Goal: Book appointment/travel/reservation

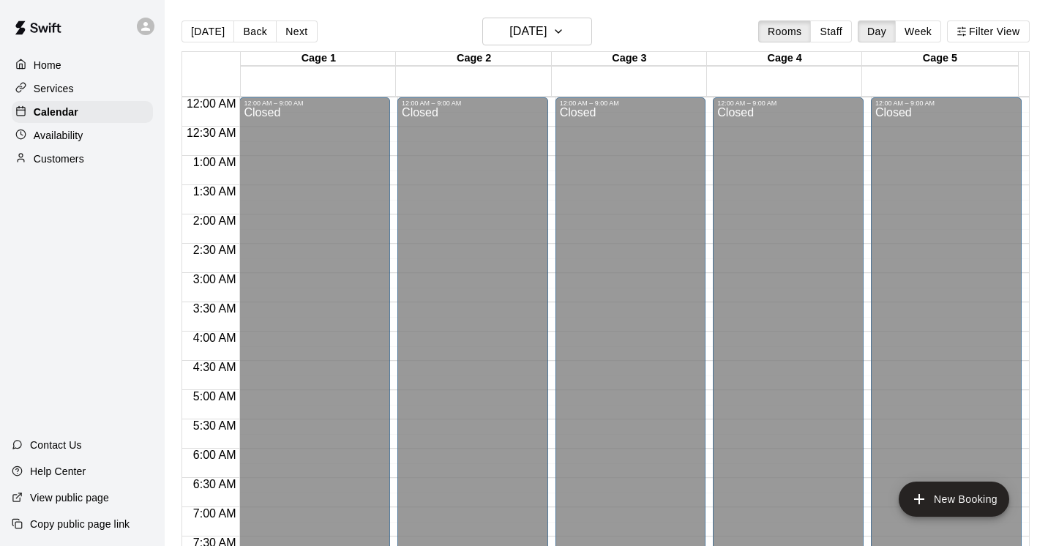
scroll to position [534, 0]
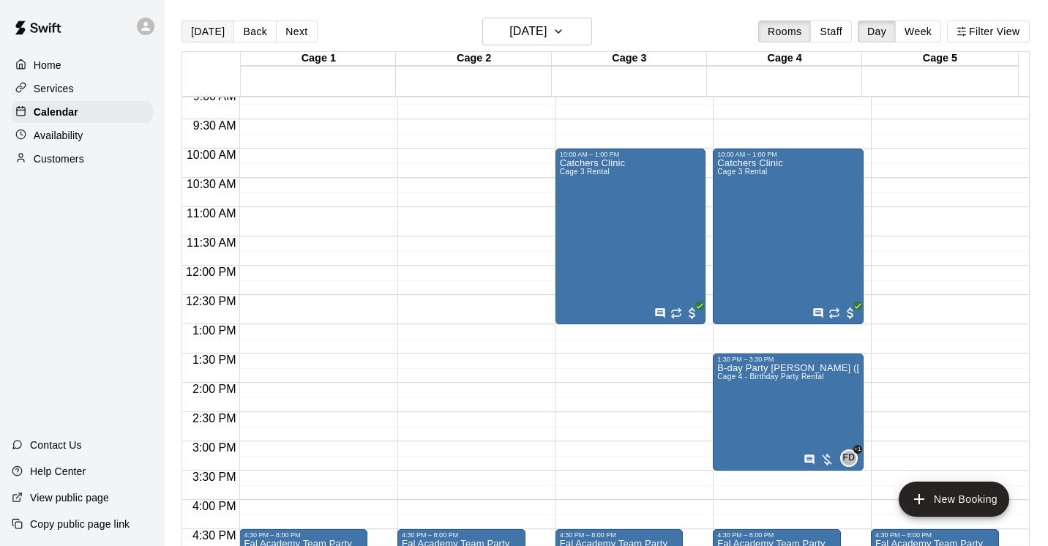
click at [193, 29] on button "[DATE]" at bounding box center [207, 31] width 53 height 22
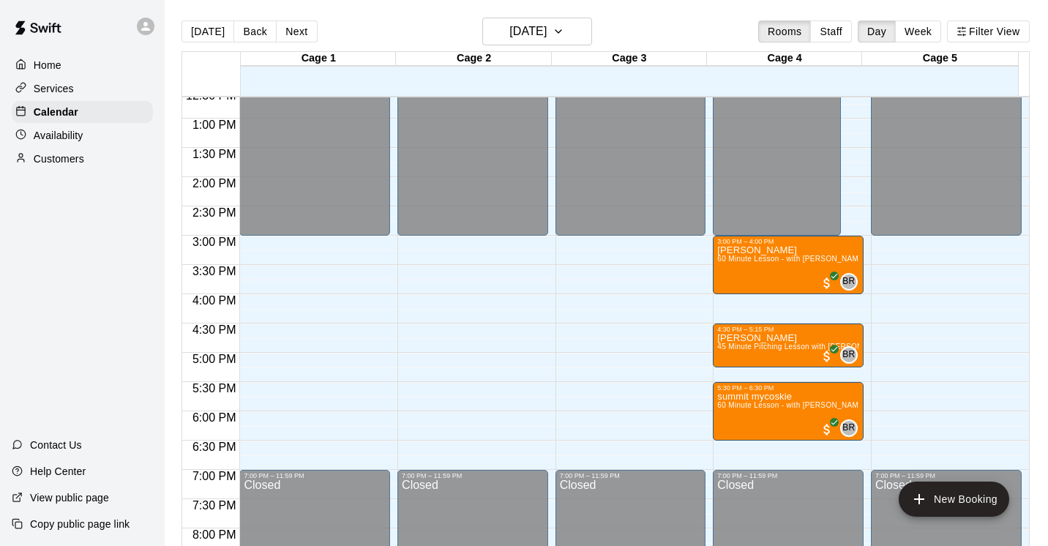
scroll to position [735, 0]
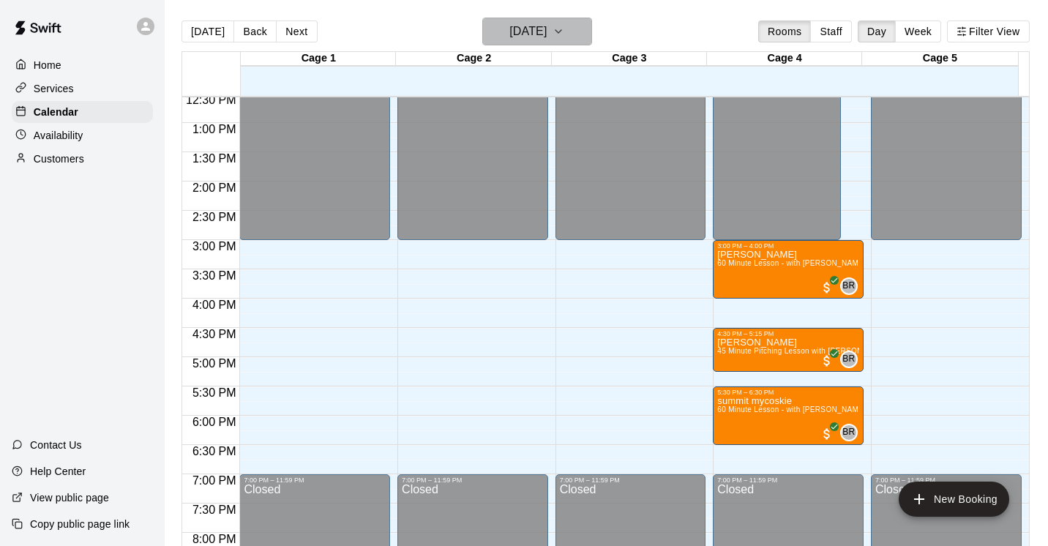
click at [564, 35] on icon "button" at bounding box center [558, 32] width 12 height 18
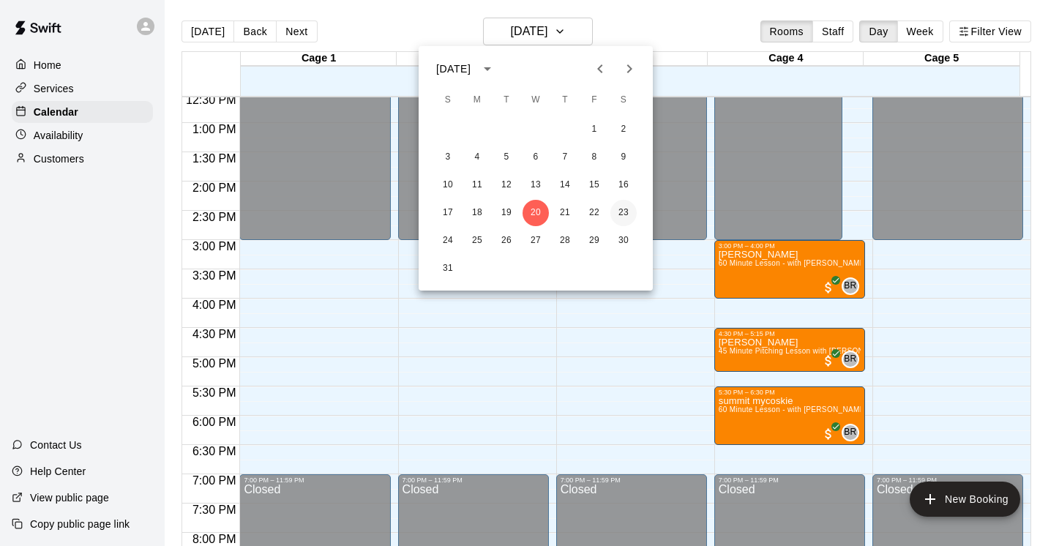
click at [620, 216] on button "23" at bounding box center [623, 213] width 26 height 26
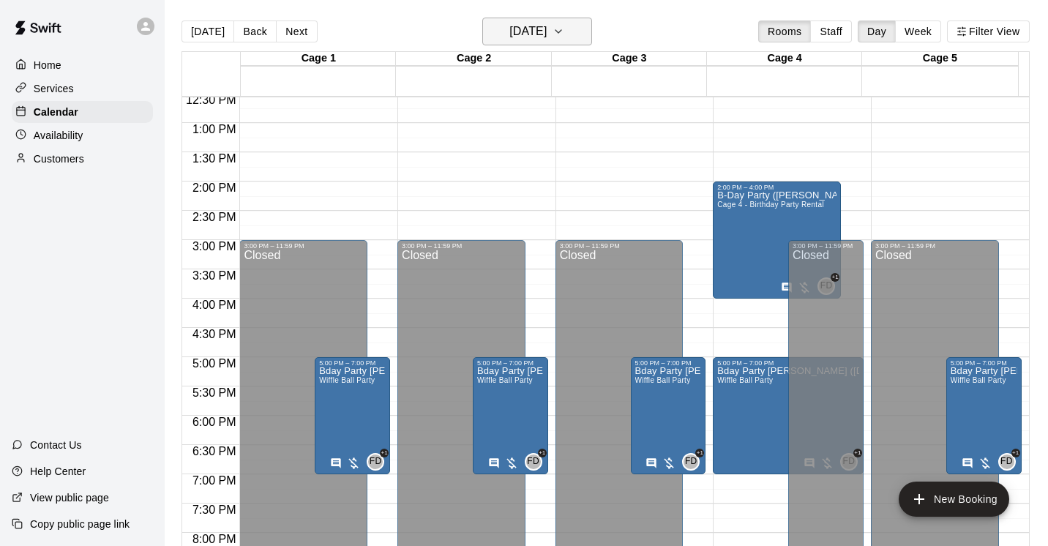
click at [564, 29] on icon "button" at bounding box center [558, 32] width 12 height 18
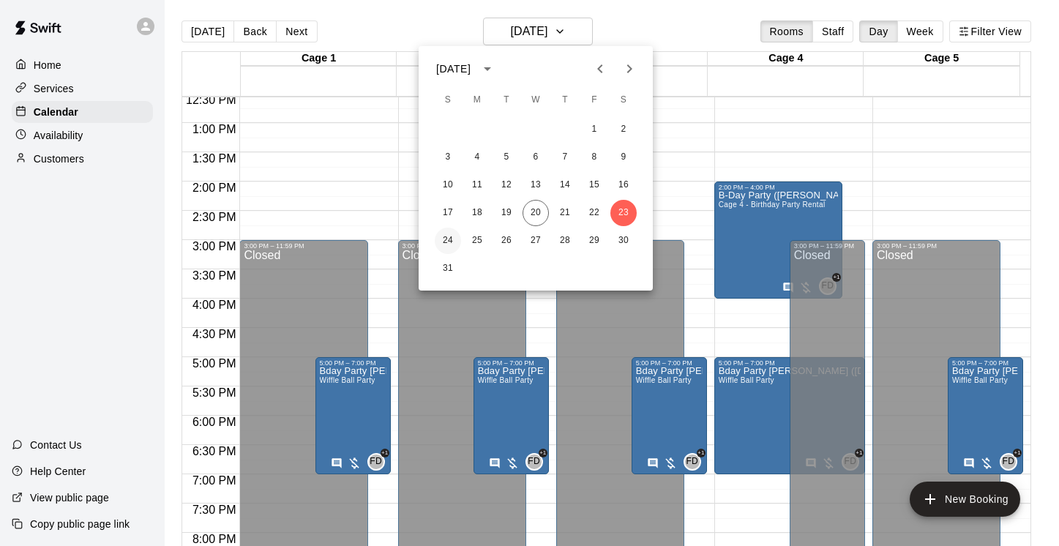
click at [452, 237] on button "24" at bounding box center [448, 241] width 26 height 26
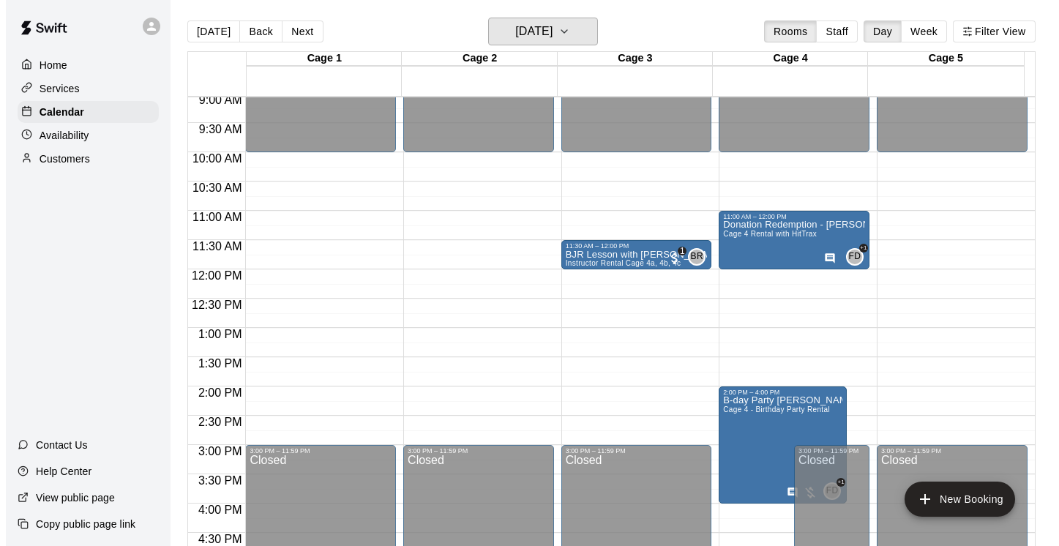
scroll to position [529, 0]
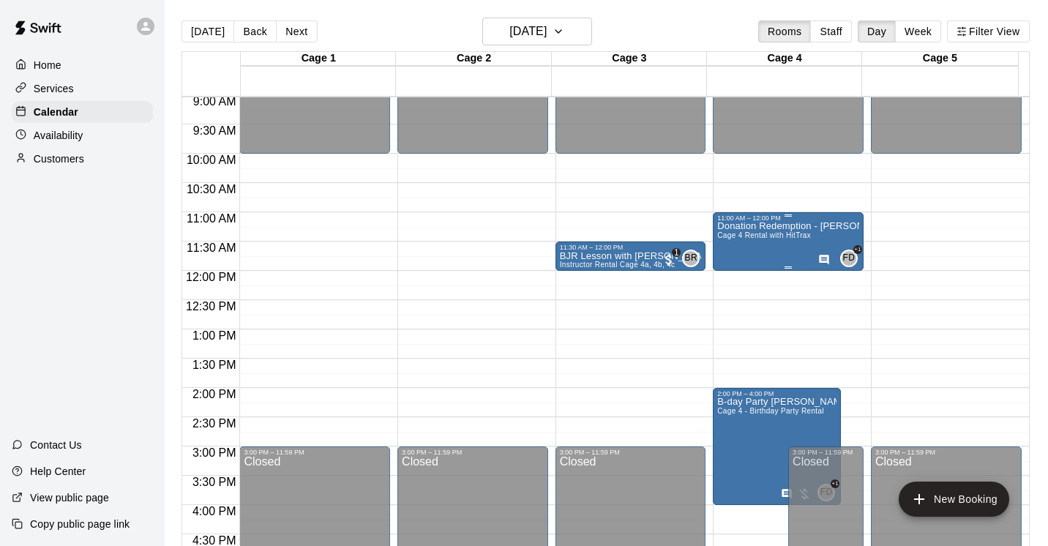
click at [769, 233] on span "Cage 4 Rental with HitTrax" at bounding box center [764, 235] width 94 height 8
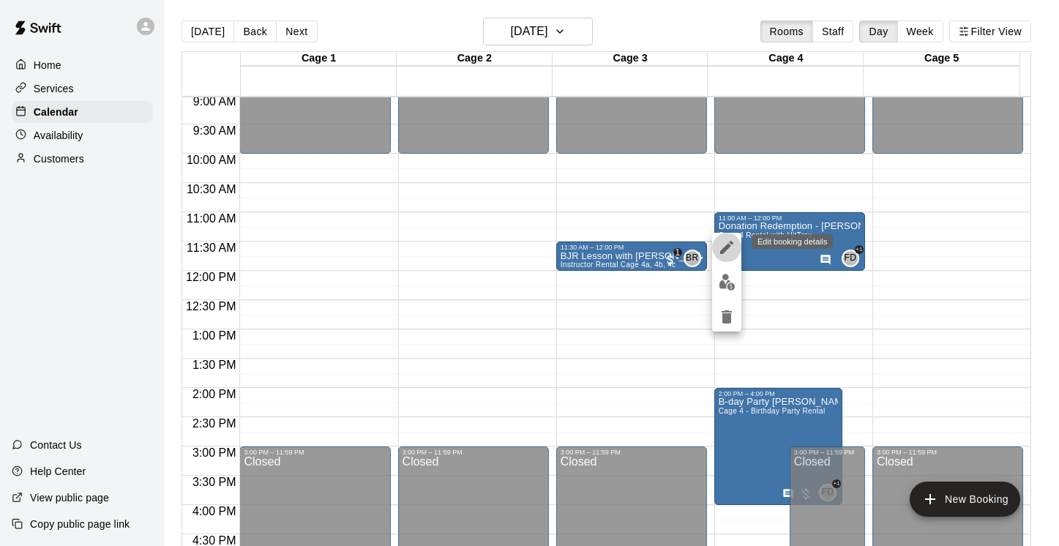
click at [719, 248] on icon "edit" at bounding box center [727, 248] width 18 height 18
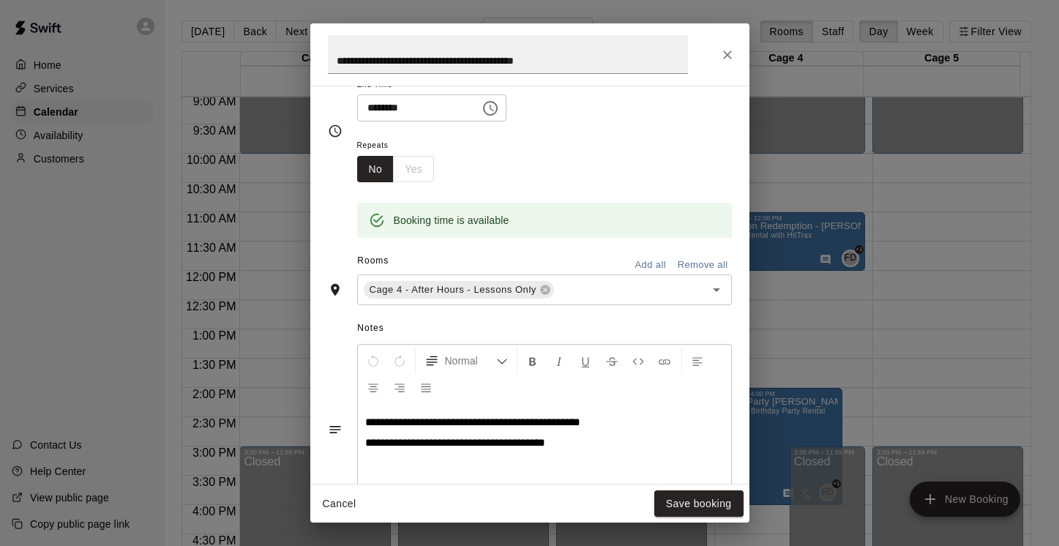
scroll to position [186, 0]
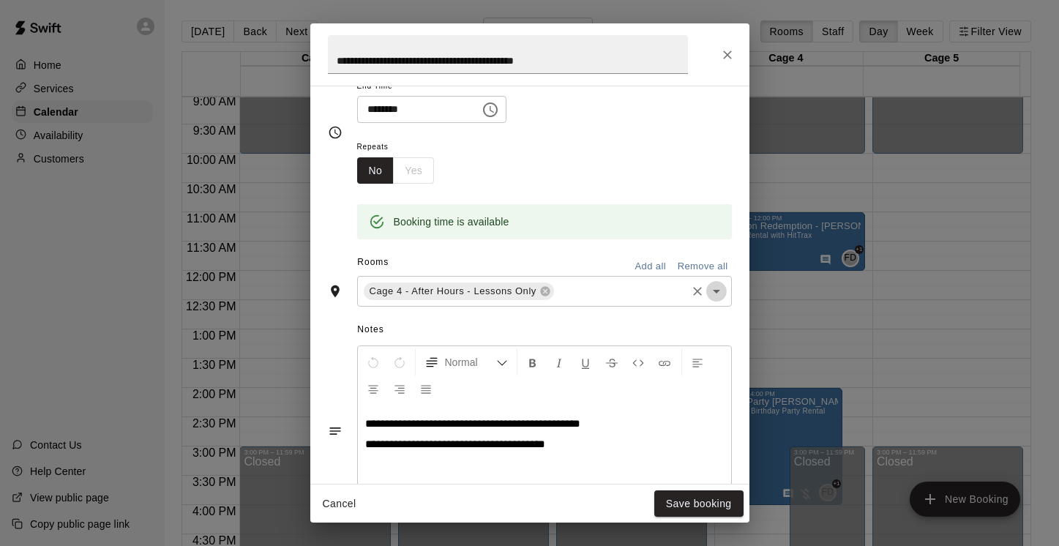
click at [713, 291] on icon "Open" at bounding box center [716, 292] width 7 height 4
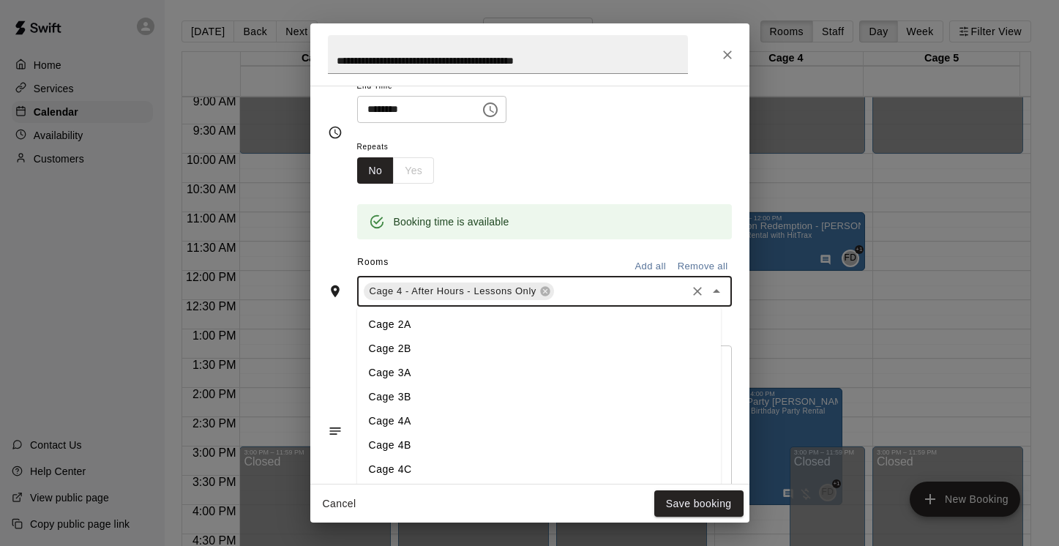
scroll to position [53, 0]
click at [437, 367] on li "Cage 4A" at bounding box center [539, 368] width 364 height 24
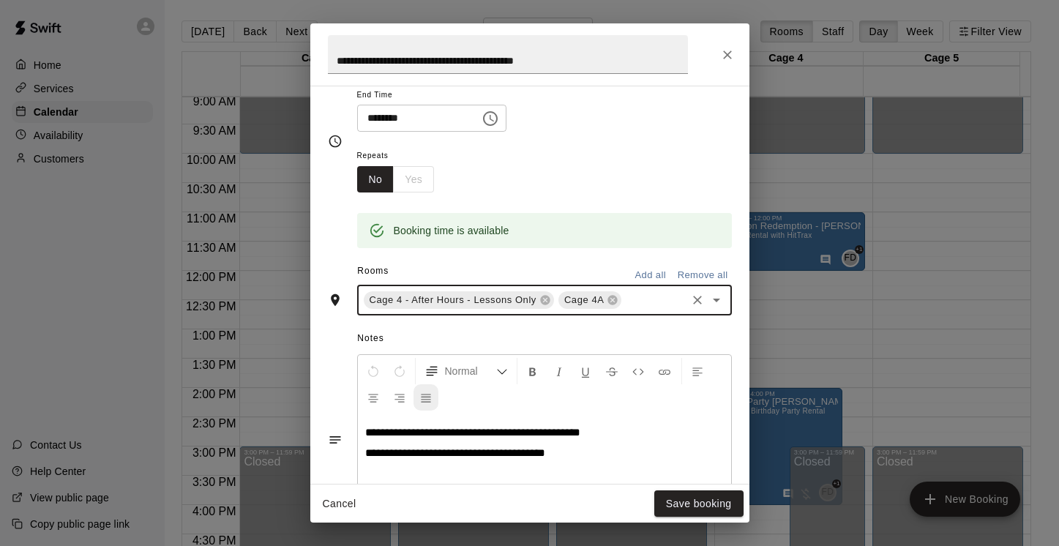
scroll to position [186, 0]
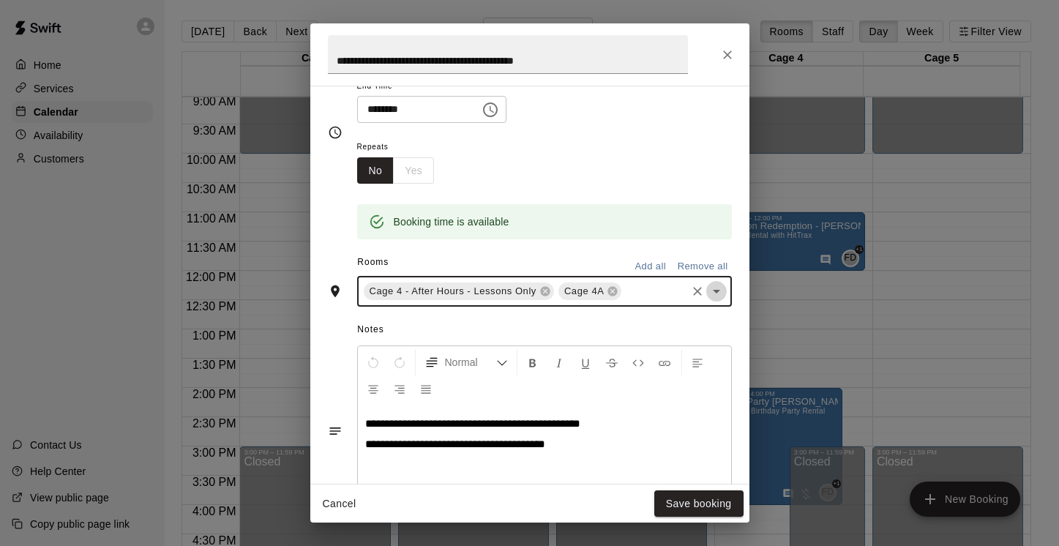
click at [713, 291] on icon "Open" at bounding box center [716, 292] width 7 height 4
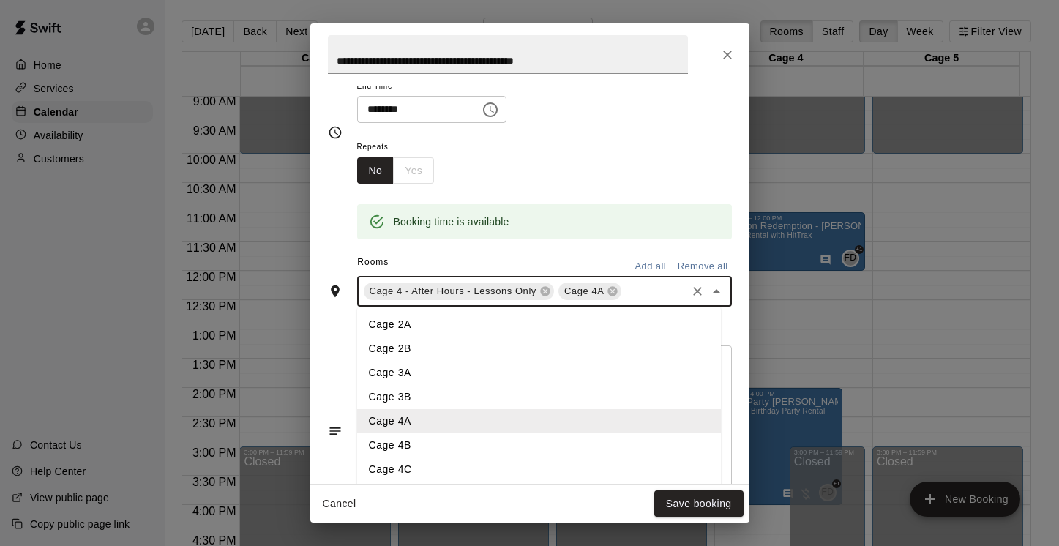
click at [473, 445] on li "Cage 4B" at bounding box center [539, 445] width 364 height 24
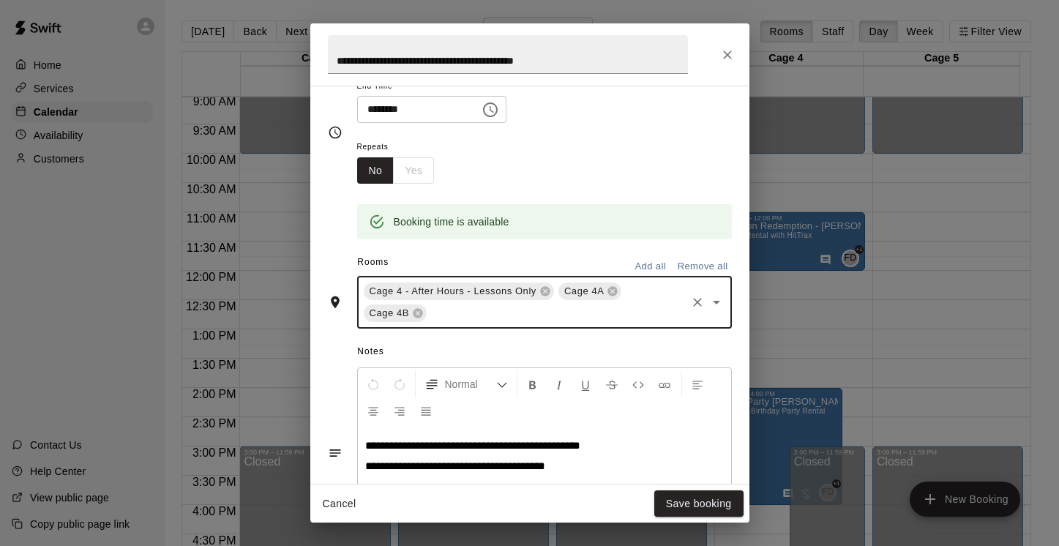
click at [713, 301] on icon "Open" at bounding box center [716, 303] width 7 height 4
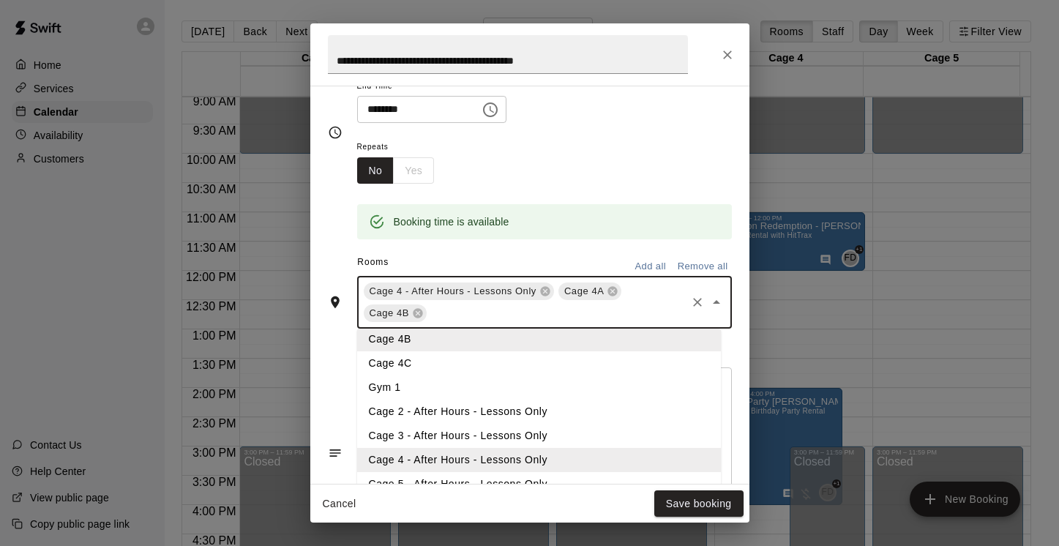
scroll to position [124, 0]
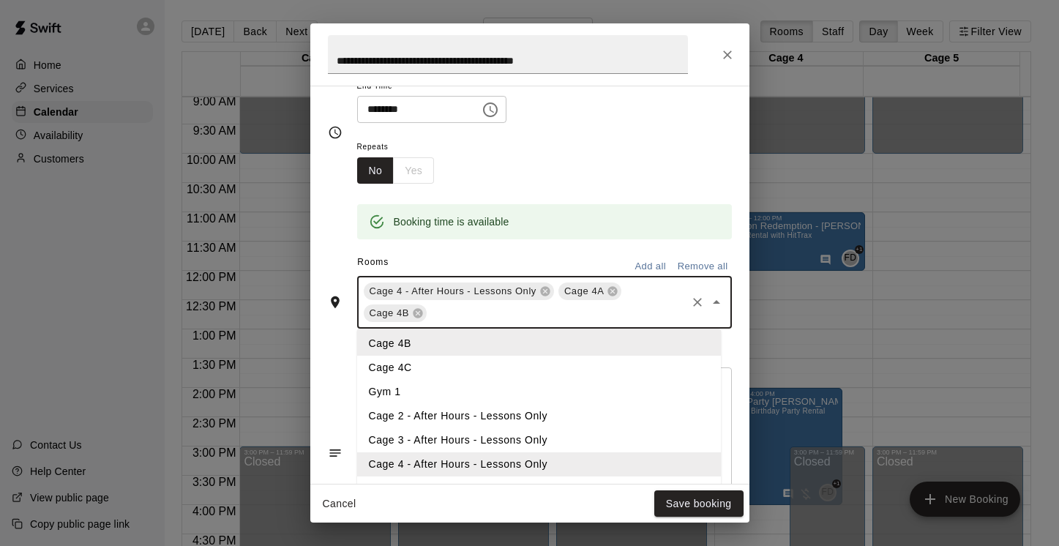
click at [424, 366] on li "Cage 4C" at bounding box center [539, 368] width 364 height 24
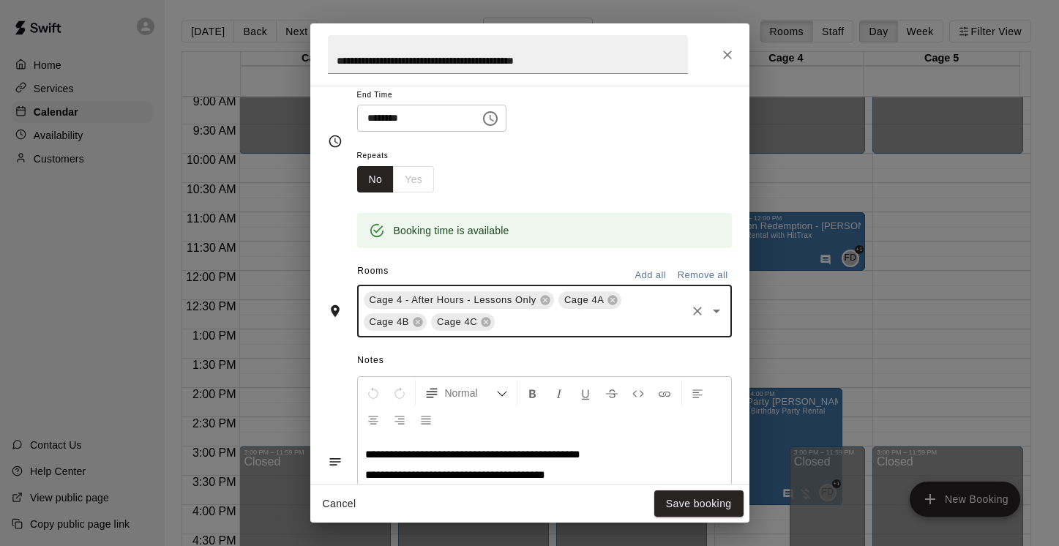
scroll to position [186, 0]
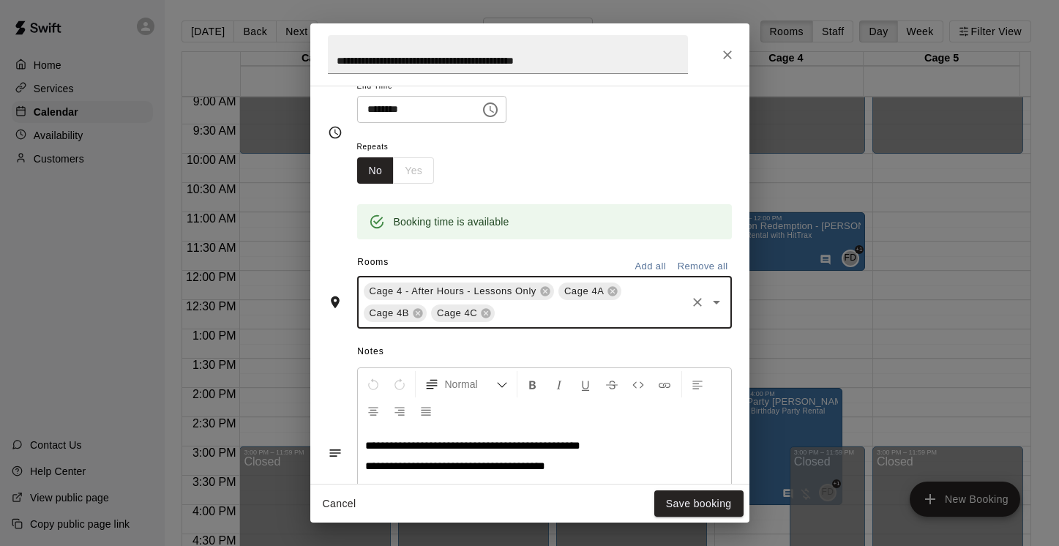
click at [708, 301] on icon "Open" at bounding box center [717, 302] width 18 height 18
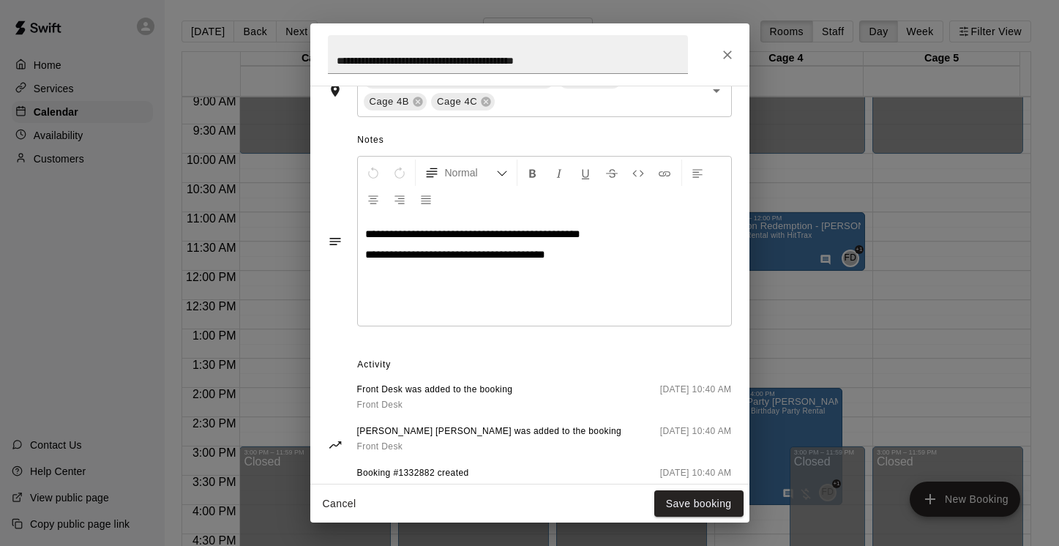
scroll to position [394, 0]
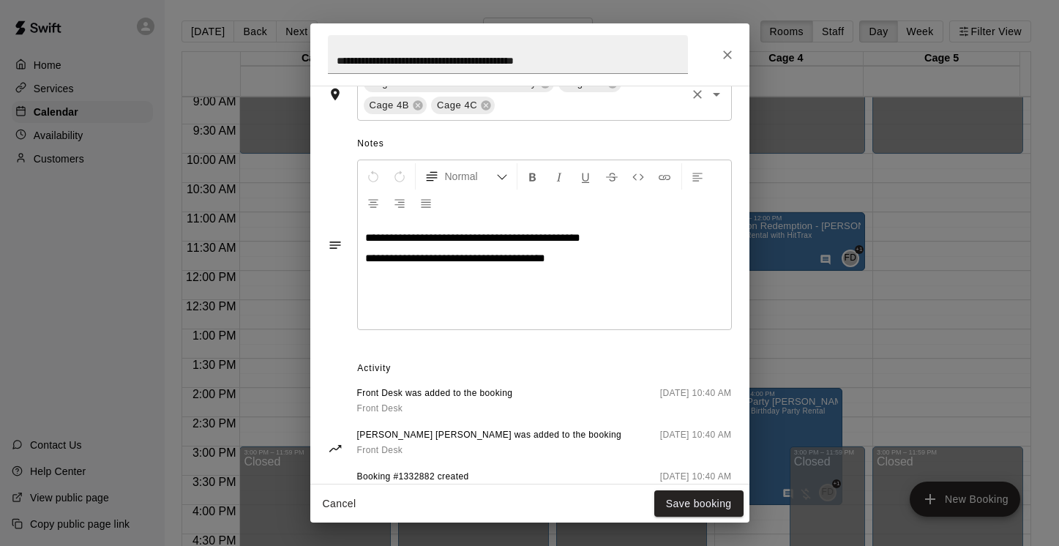
click at [708, 102] on icon "Open" at bounding box center [717, 95] width 18 height 18
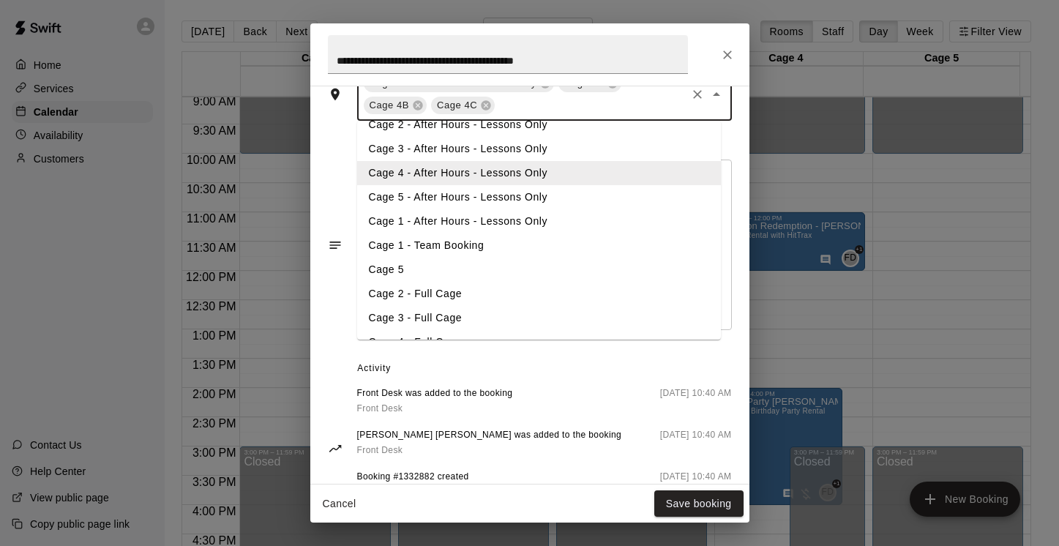
scroll to position [228, 0]
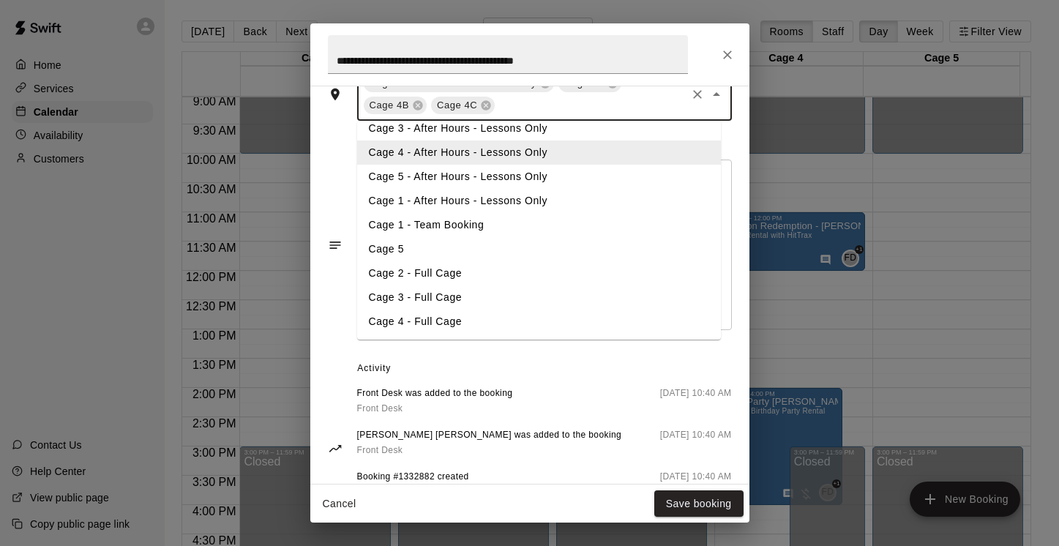
click at [566, 325] on li "Cage 4 - Full Cage" at bounding box center [539, 322] width 364 height 24
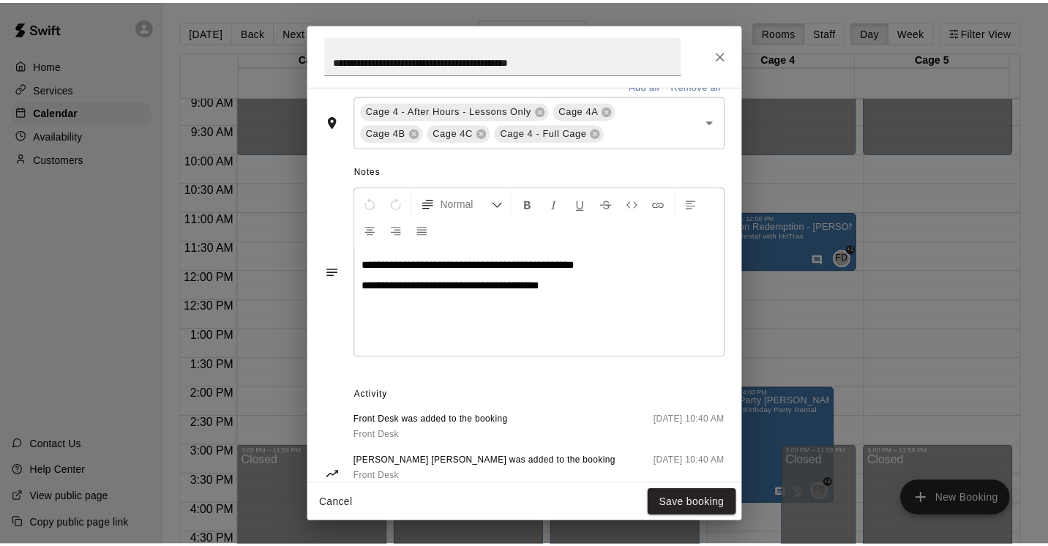
scroll to position [364, 0]
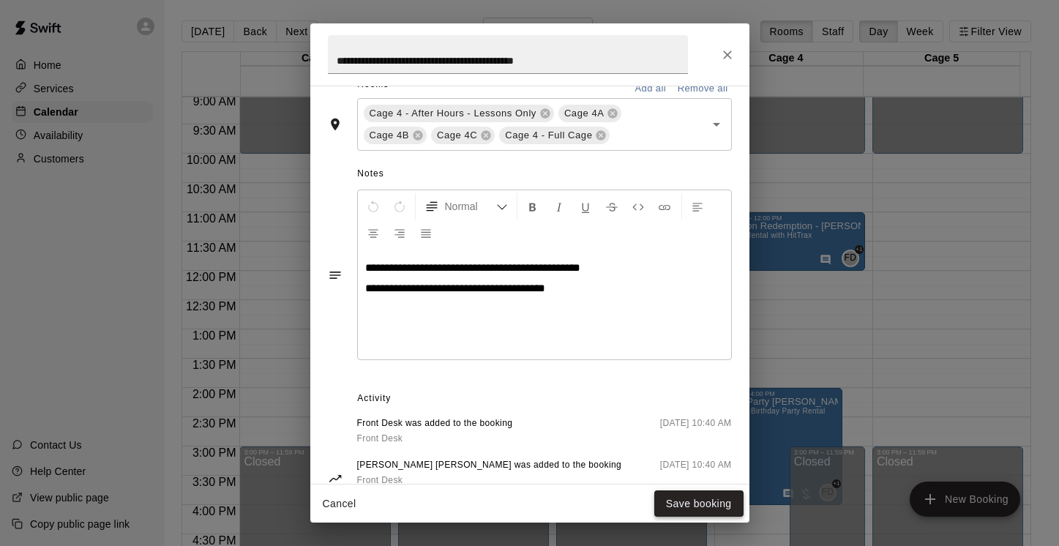
click at [694, 503] on button "Save booking" at bounding box center [698, 503] width 89 height 27
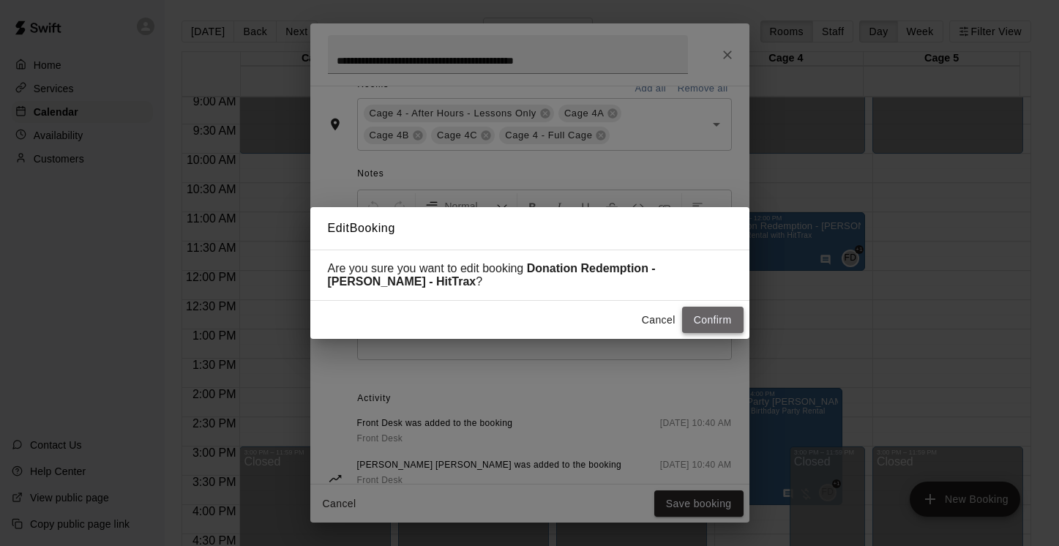
click at [711, 318] on button "Confirm" at bounding box center [712, 320] width 61 height 27
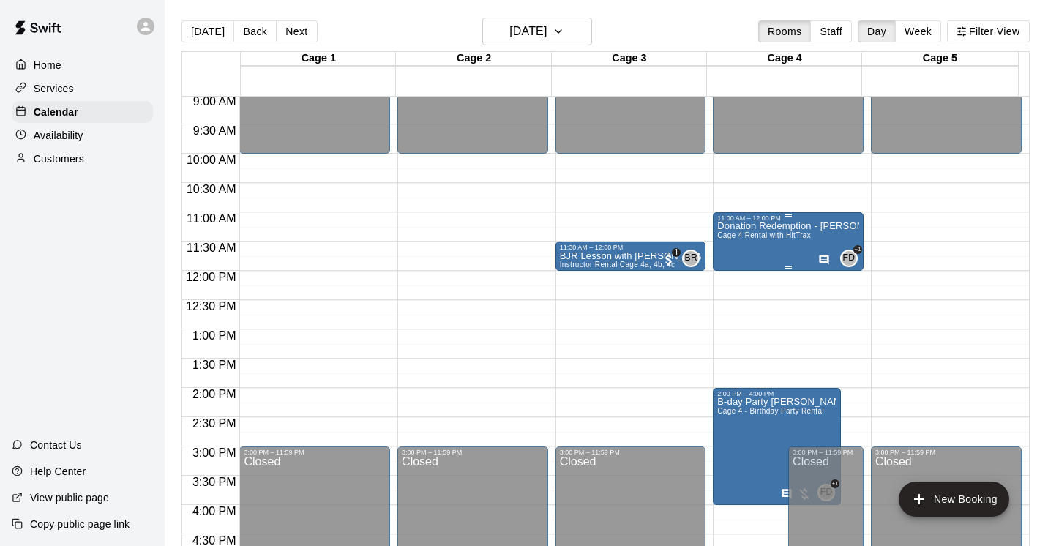
click at [773, 236] on span "Cage 4 Rental with HitTrax" at bounding box center [764, 235] width 94 height 8
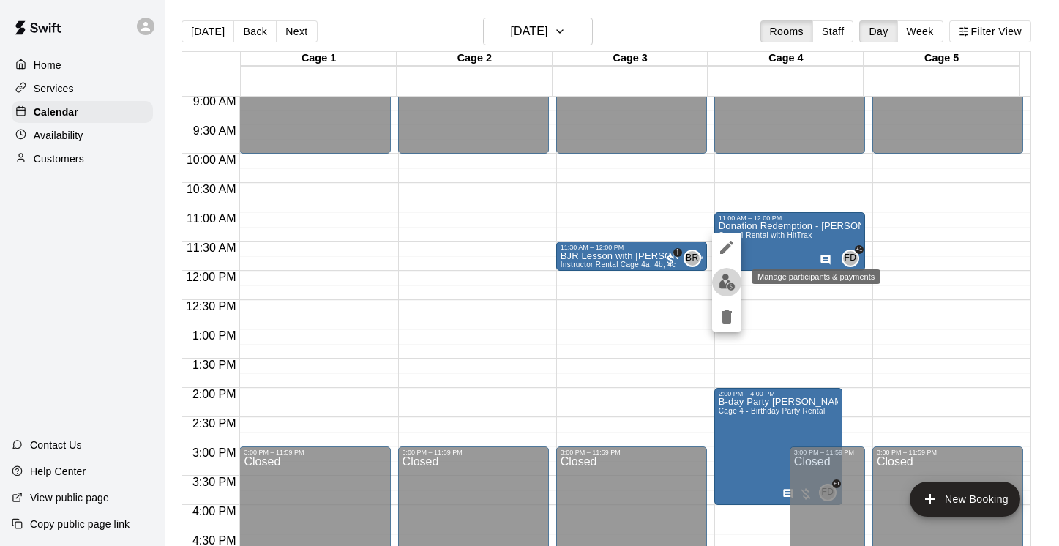
click at [726, 279] on img "edit" at bounding box center [727, 282] width 17 height 17
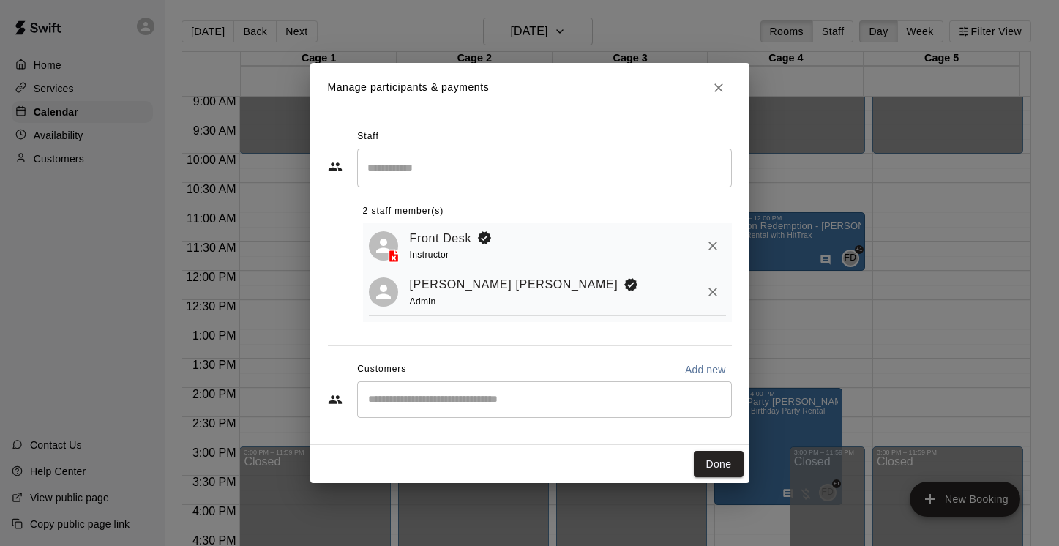
click at [551, 405] on input "Start typing to search customers..." at bounding box center [544, 399] width 361 height 15
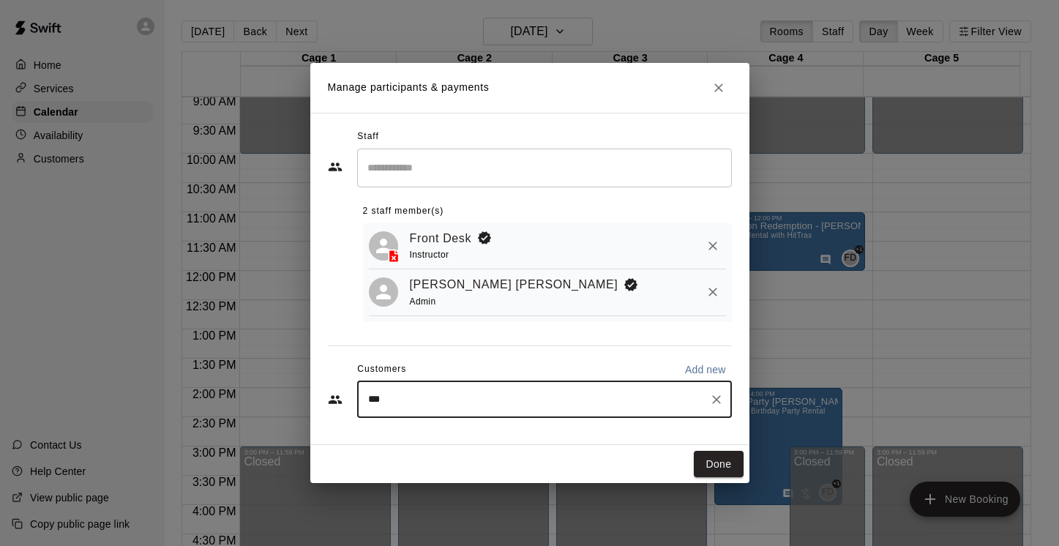
type input "****"
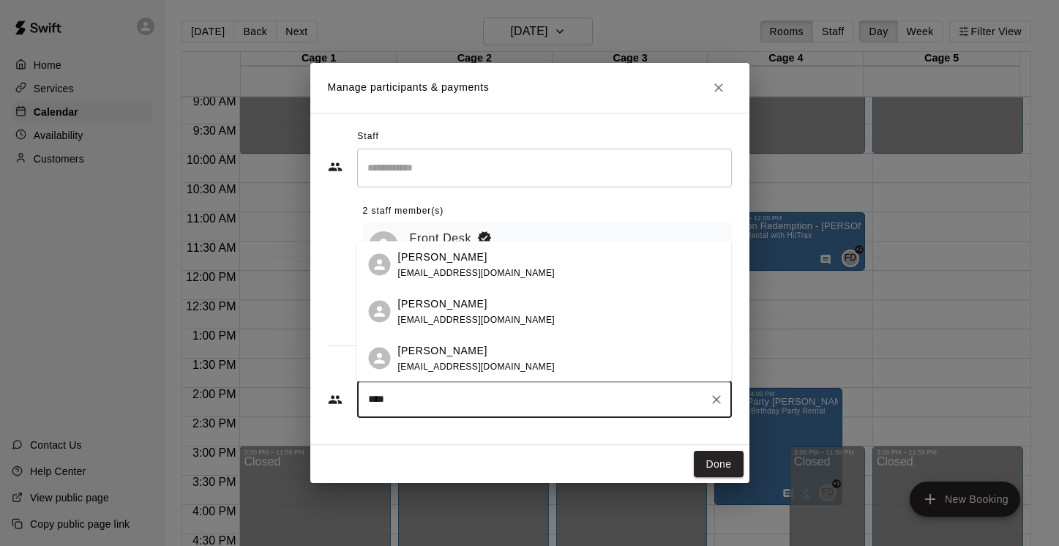
click at [465, 351] on p "[PERSON_NAME]" at bounding box center [442, 349] width 89 height 15
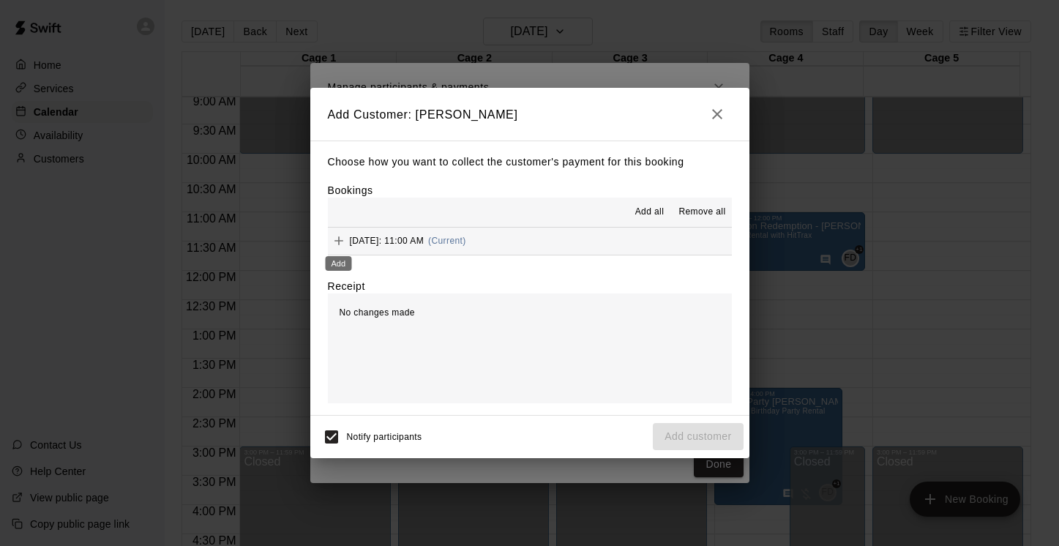
click at [342, 240] on icon "Add" at bounding box center [338, 240] width 15 height 15
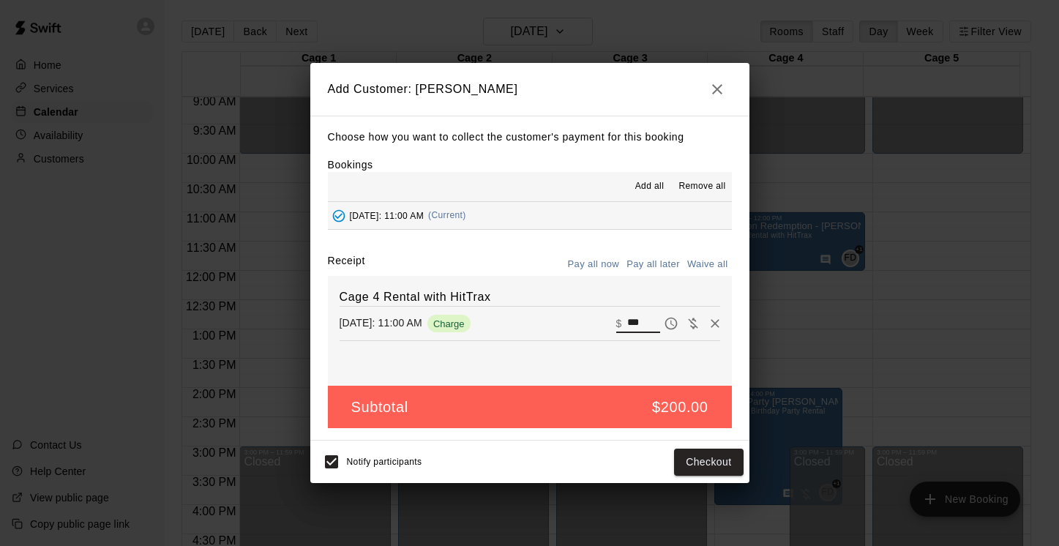
click at [627, 323] on input "***" at bounding box center [643, 323] width 32 height 19
type input "*"
click at [600, 461] on div "Notify participants Add customer" at bounding box center [529, 461] width 427 height 31
click at [692, 462] on button "Add customer" at bounding box center [698, 462] width 90 height 27
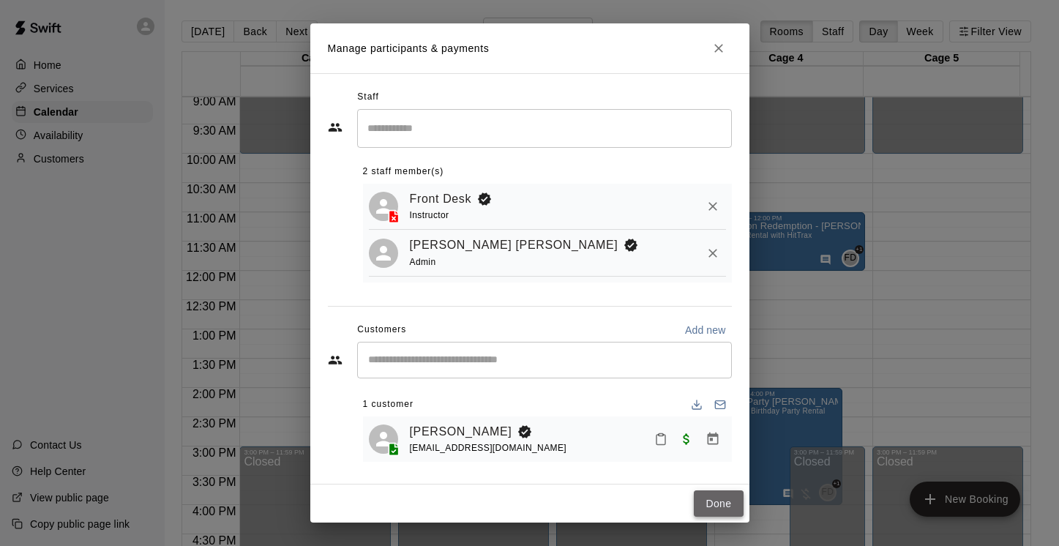
click at [715, 500] on button "Done" at bounding box center [718, 503] width 49 height 27
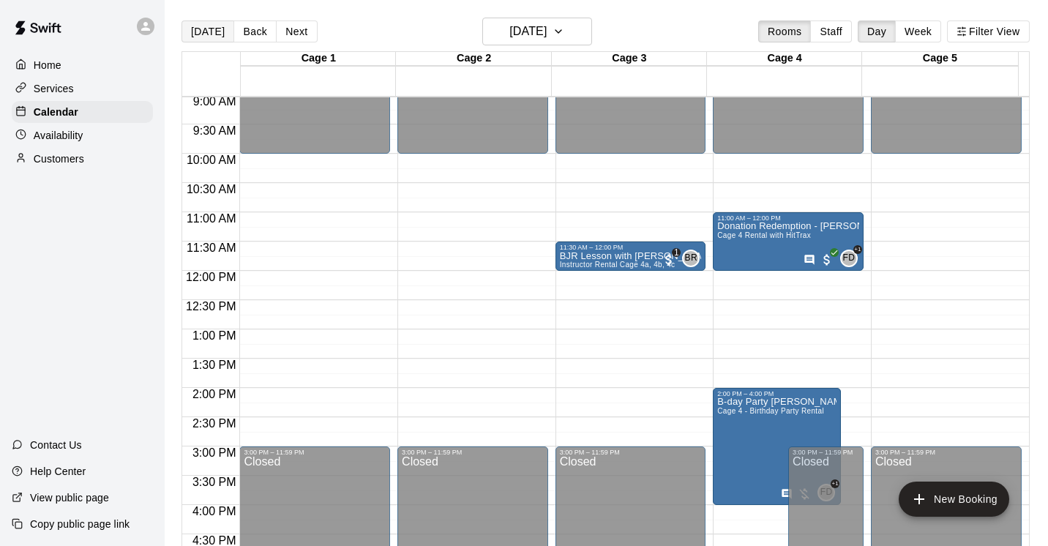
click at [217, 31] on button "[DATE]" at bounding box center [207, 31] width 53 height 22
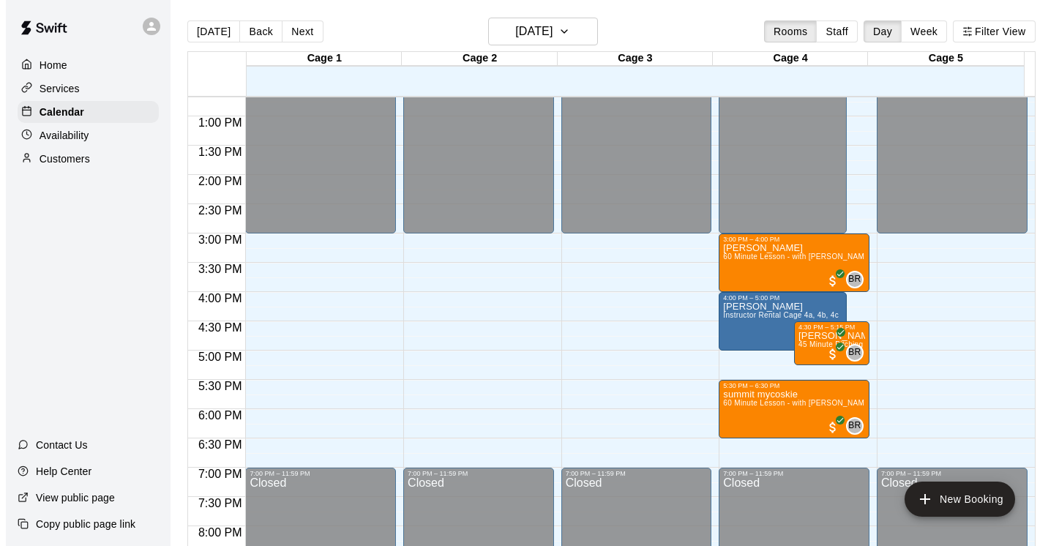
scroll to position [744, 0]
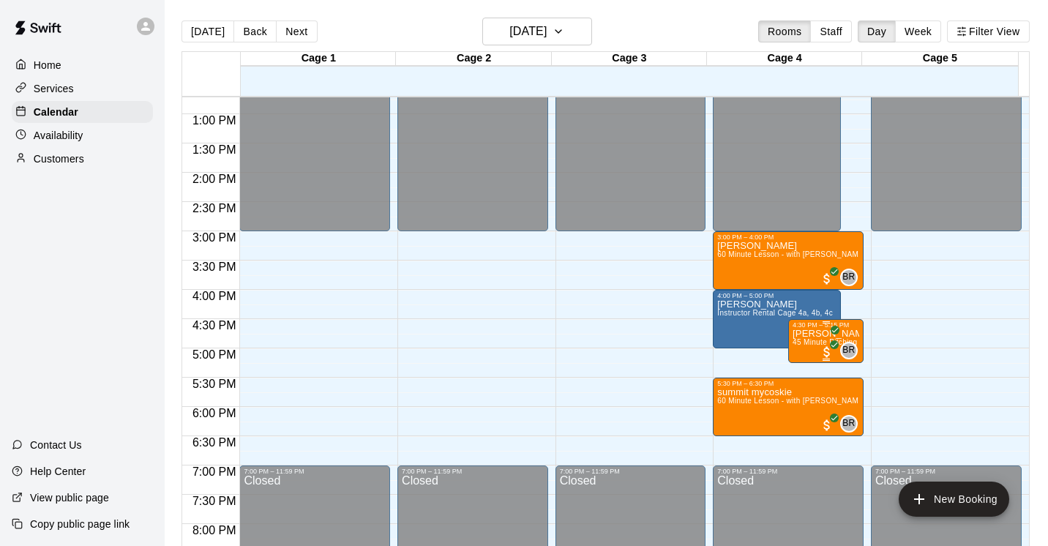
click at [797, 346] on span "45 Minute Pitching Lesson with [PERSON_NAME] [PERSON_NAME]" at bounding box center [912, 342] width 239 height 8
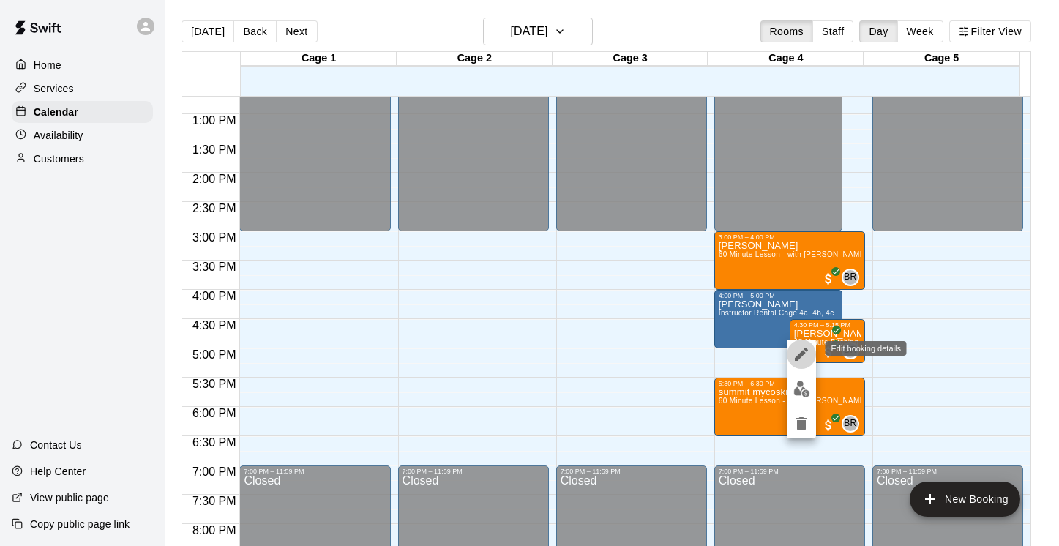
click at [799, 356] on icon "edit" at bounding box center [801, 354] width 13 height 13
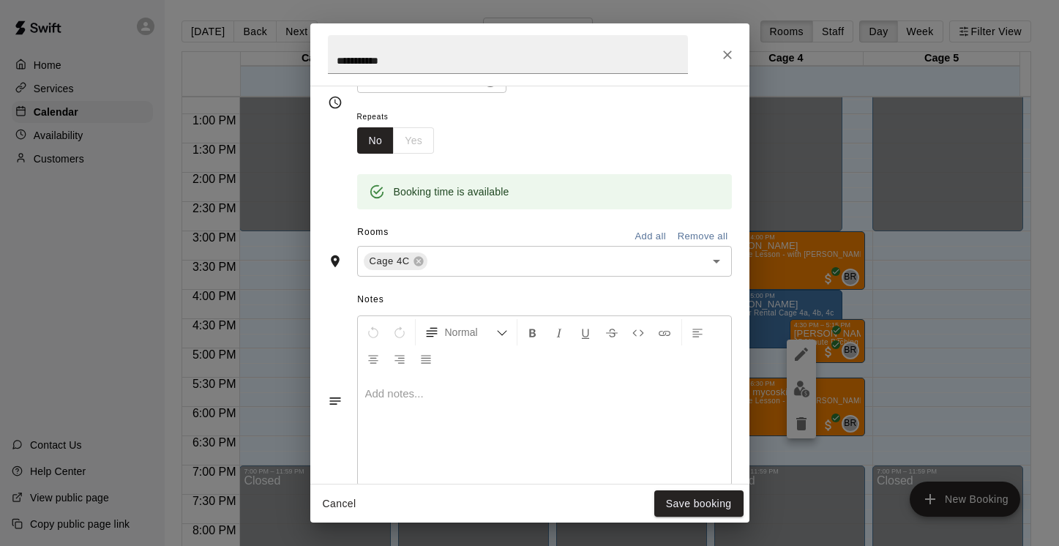
scroll to position [0, 0]
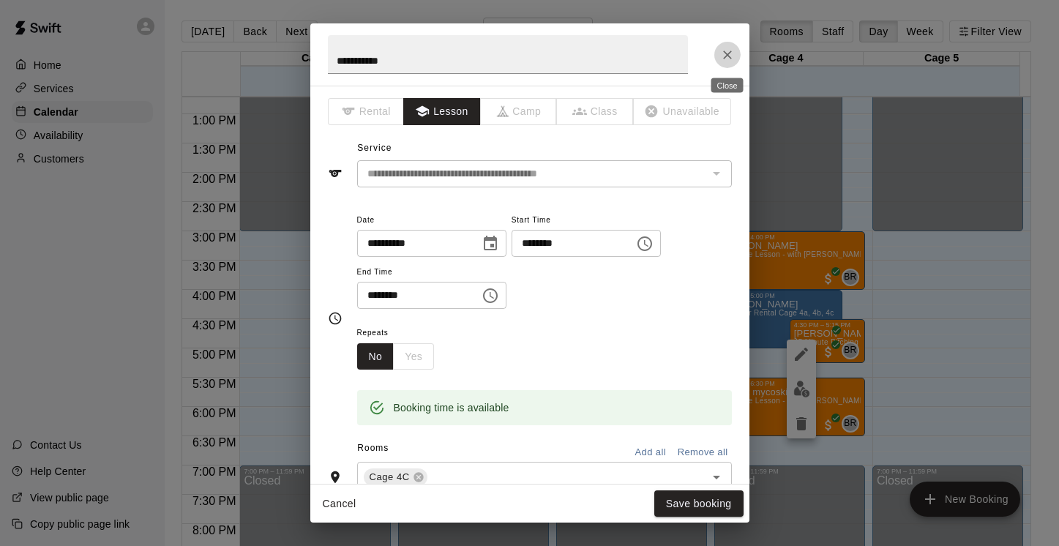
click at [724, 50] on icon "Close" at bounding box center [727, 55] width 15 height 15
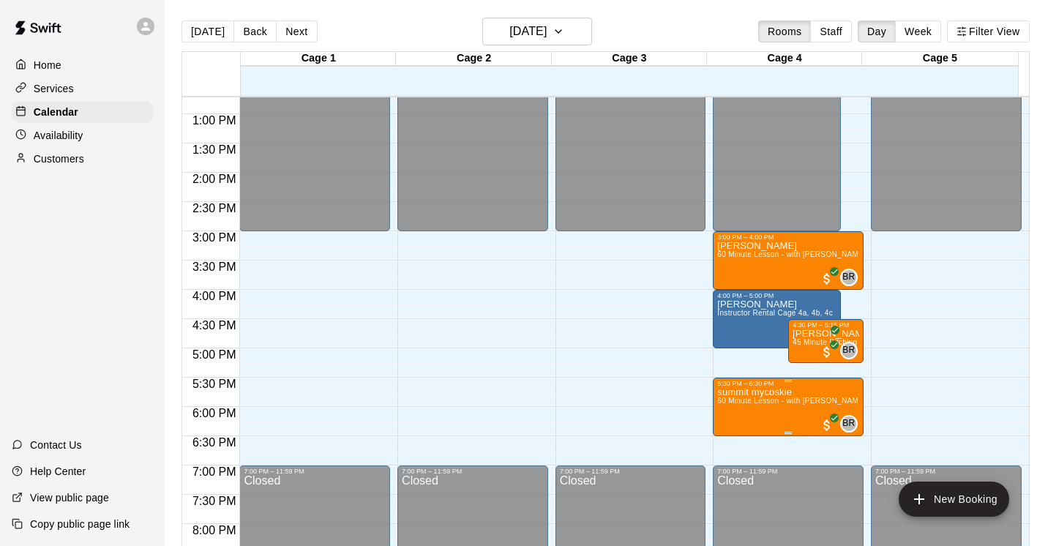
click at [789, 400] on span "60 Minute Lesson - with [PERSON_NAME] [PERSON_NAME]" at bounding box center [824, 401] width 214 height 8
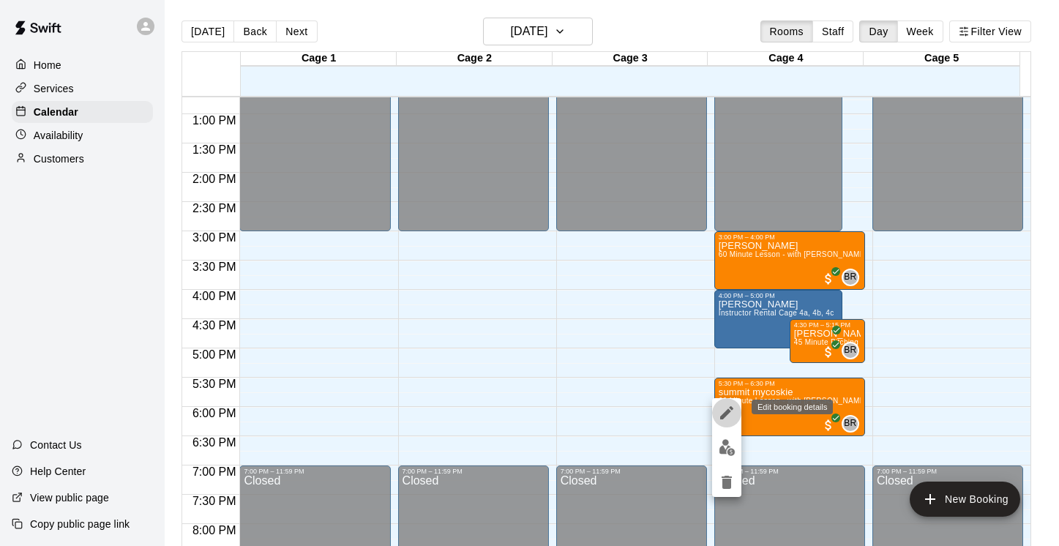
click at [730, 415] on icon "edit" at bounding box center [727, 413] width 18 height 18
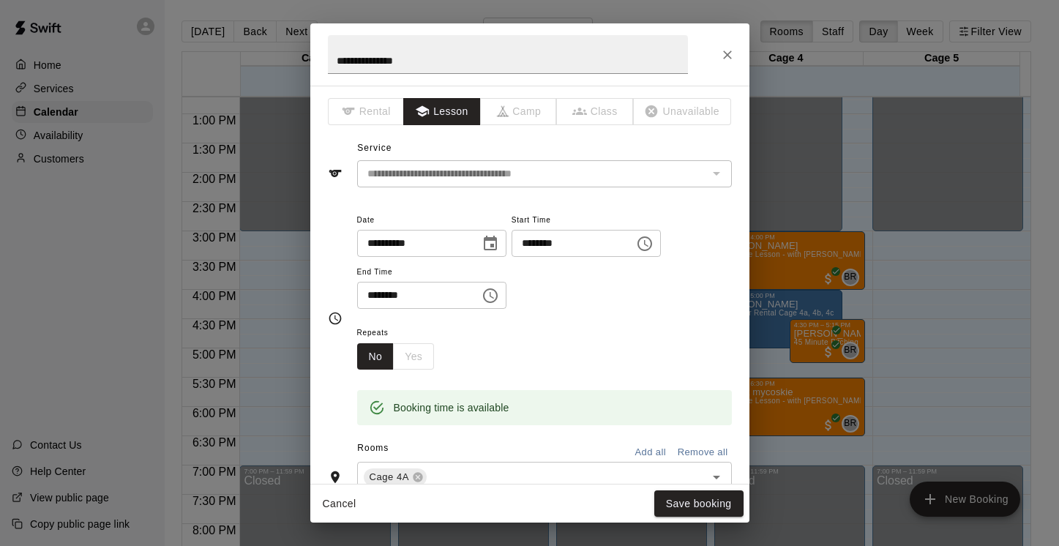
click at [732, 50] on icon "Close" at bounding box center [727, 55] width 15 height 15
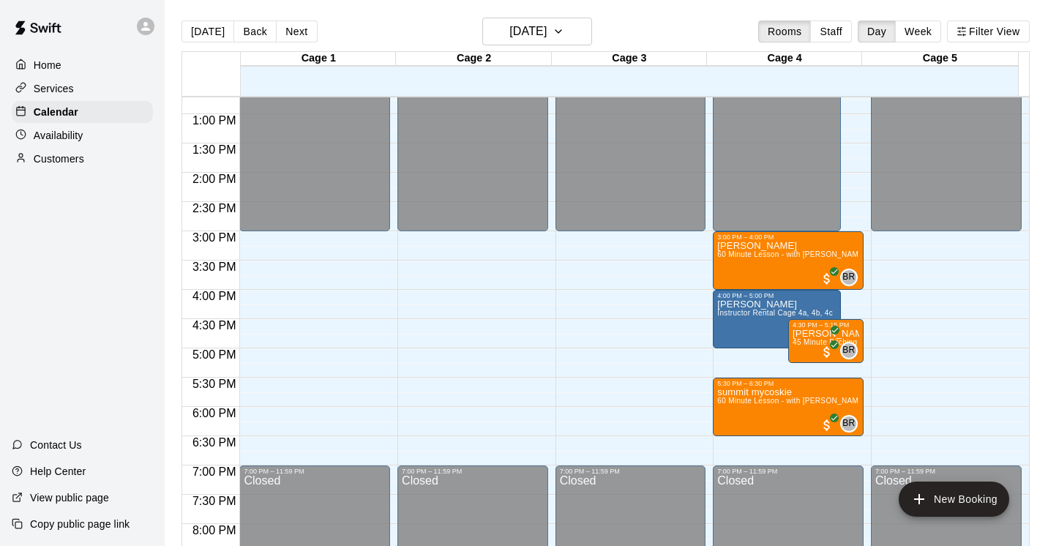
click at [907, 296] on div "12:00 AM – 3:00 PM Closed 7:00 PM – 11:59 PM Closed" at bounding box center [946, 55] width 151 height 1405
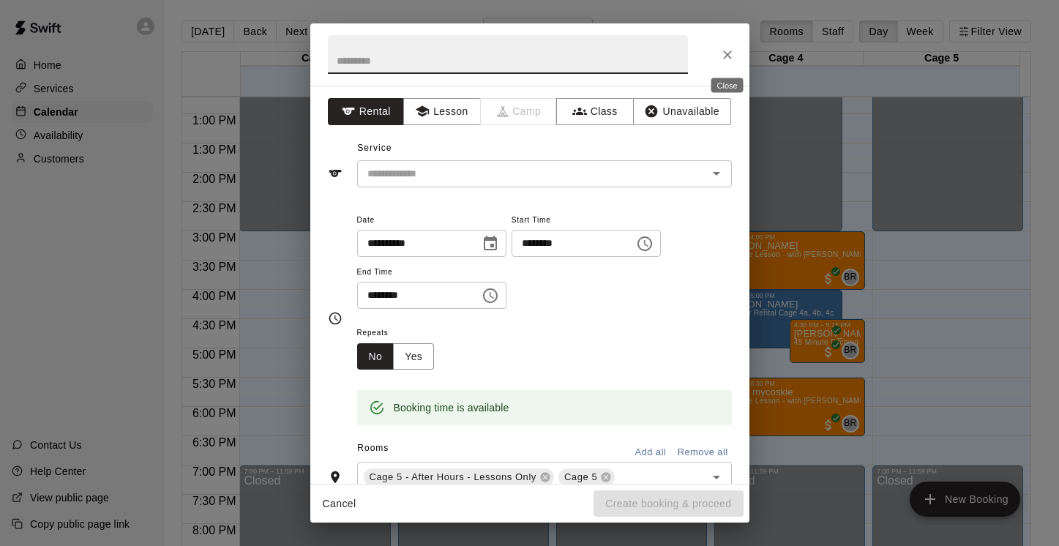
click at [734, 56] on button "Close" at bounding box center [727, 55] width 26 height 26
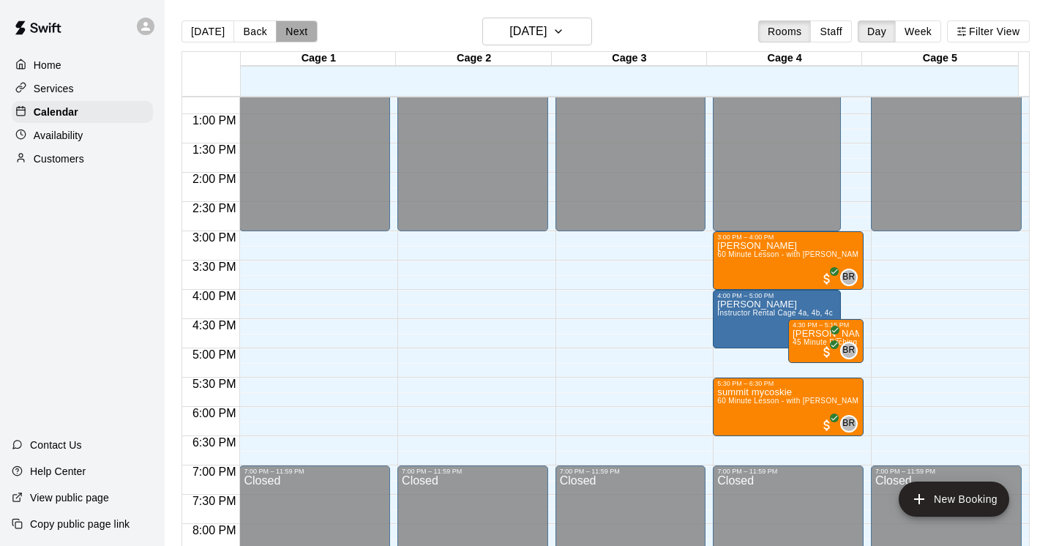
click at [297, 30] on button "Next" at bounding box center [296, 31] width 41 height 22
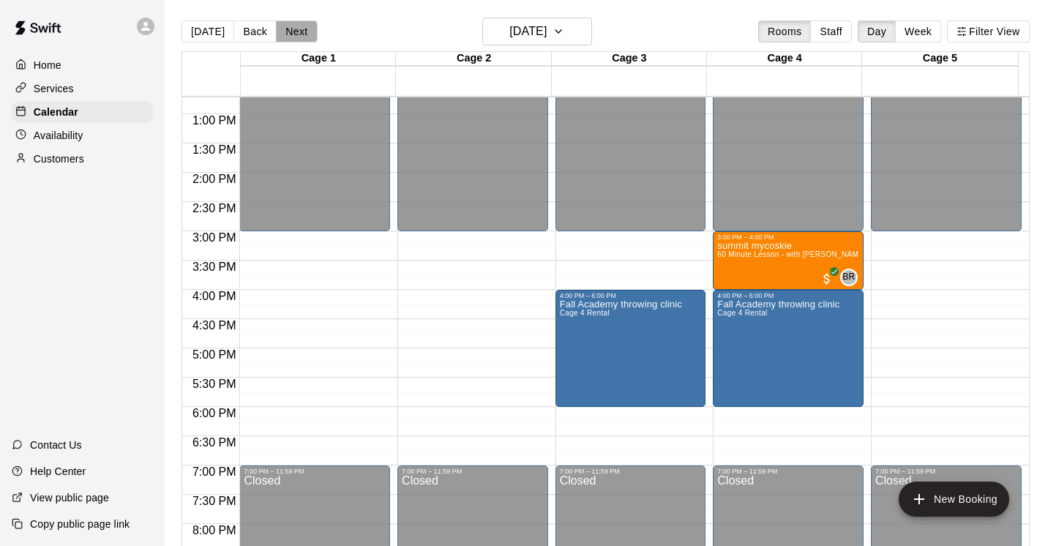
click at [291, 34] on button "Next" at bounding box center [296, 31] width 41 height 22
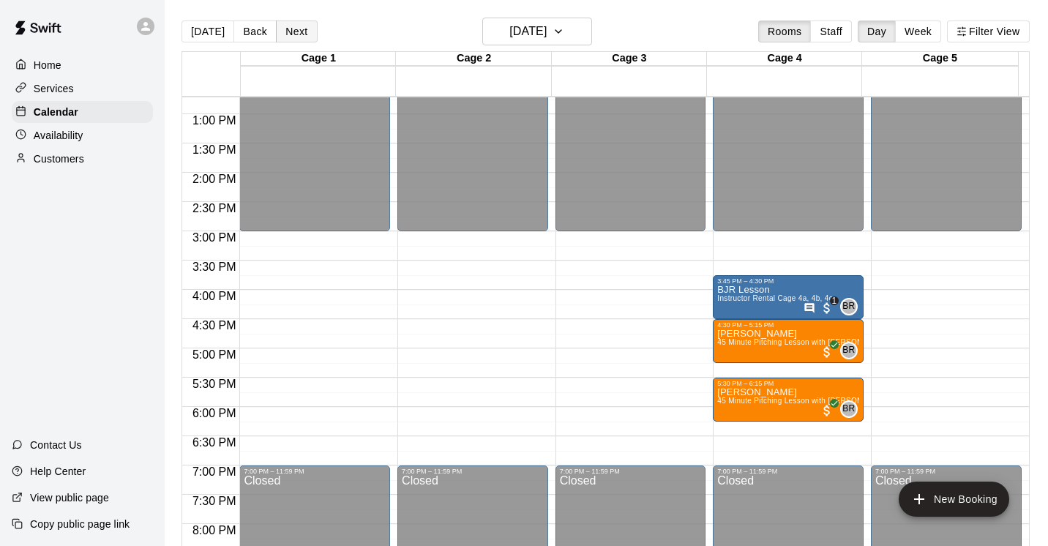
scroll to position [23, 0]
